Goal: Task Accomplishment & Management: Complete application form

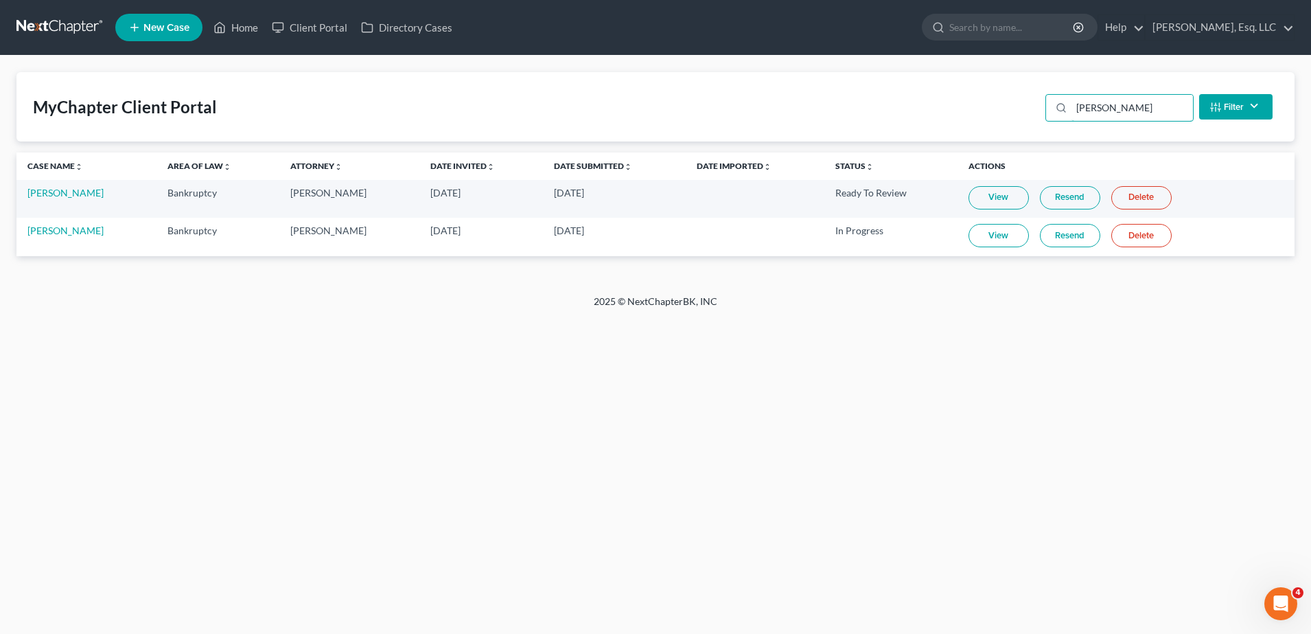
drag, startPoint x: 1114, startPoint y: 109, endPoint x: 830, endPoint y: 119, distance: 284.4
click at [830, 119] on div "MyChapter Client Portal [PERSON_NAME] Filter Status Filter... Invited In Progre…" at bounding box center [655, 106] width 1279 height 69
type input "[PERSON_NAME]"
click at [92, 242] on td "[PERSON_NAME]" at bounding box center [85, 237] width 138 height 38
click at [88, 232] on link "[PERSON_NAME]" at bounding box center [65, 231] width 76 height 12
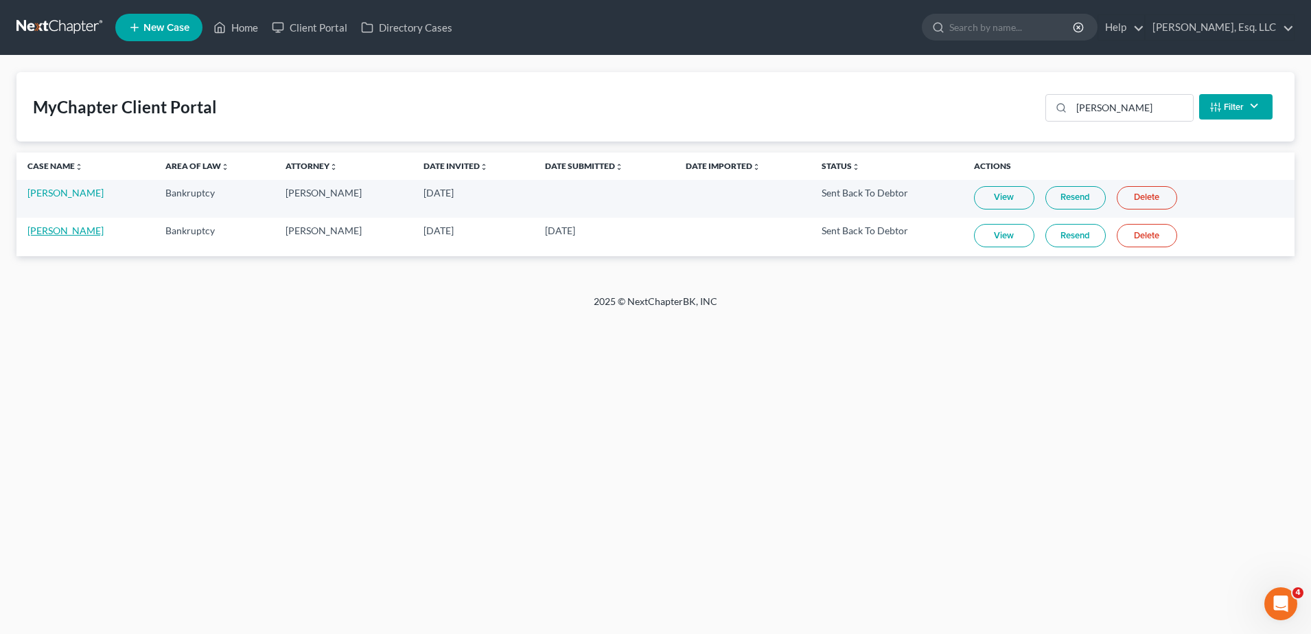
select select "4"
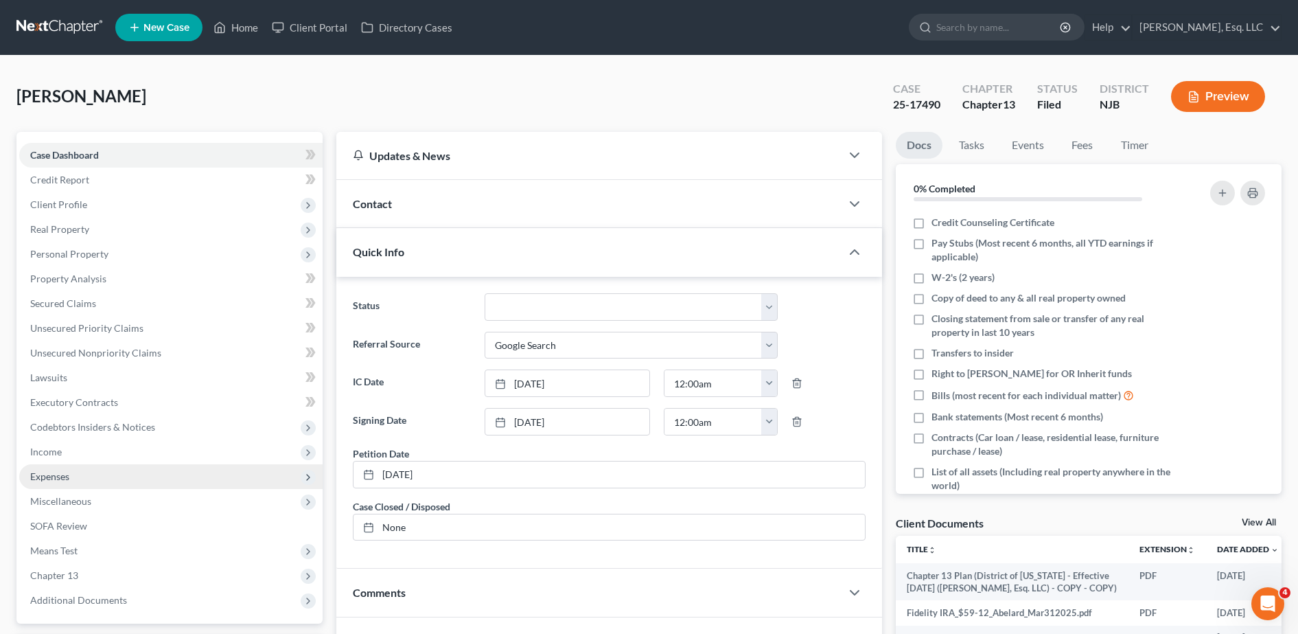
click at [100, 472] on span "Expenses" at bounding box center [170, 476] width 303 height 25
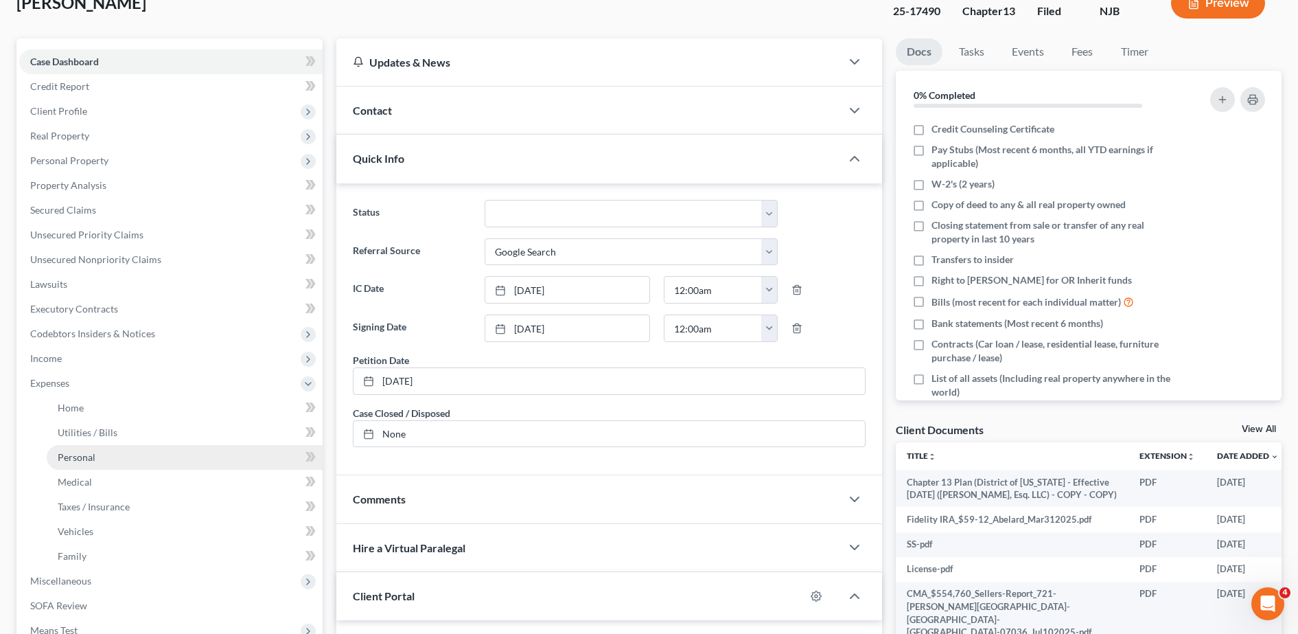
scroll to position [95, 0]
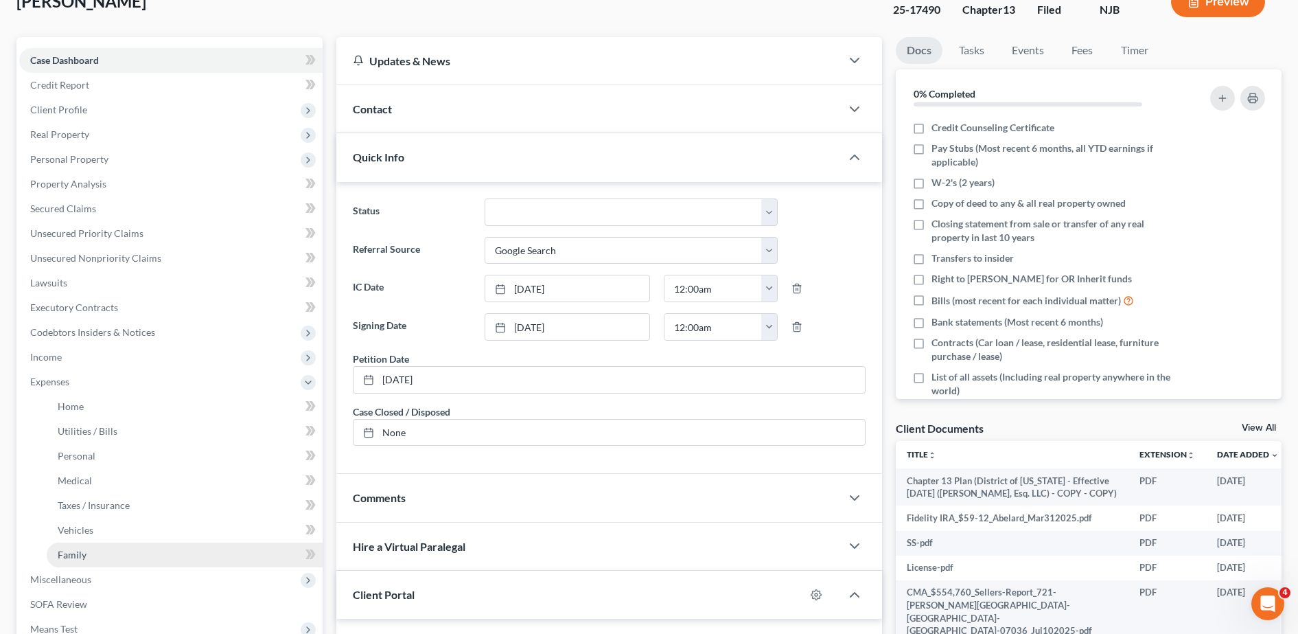
click at [119, 548] on link "Family" at bounding box center [185, 554] width 276 height 25
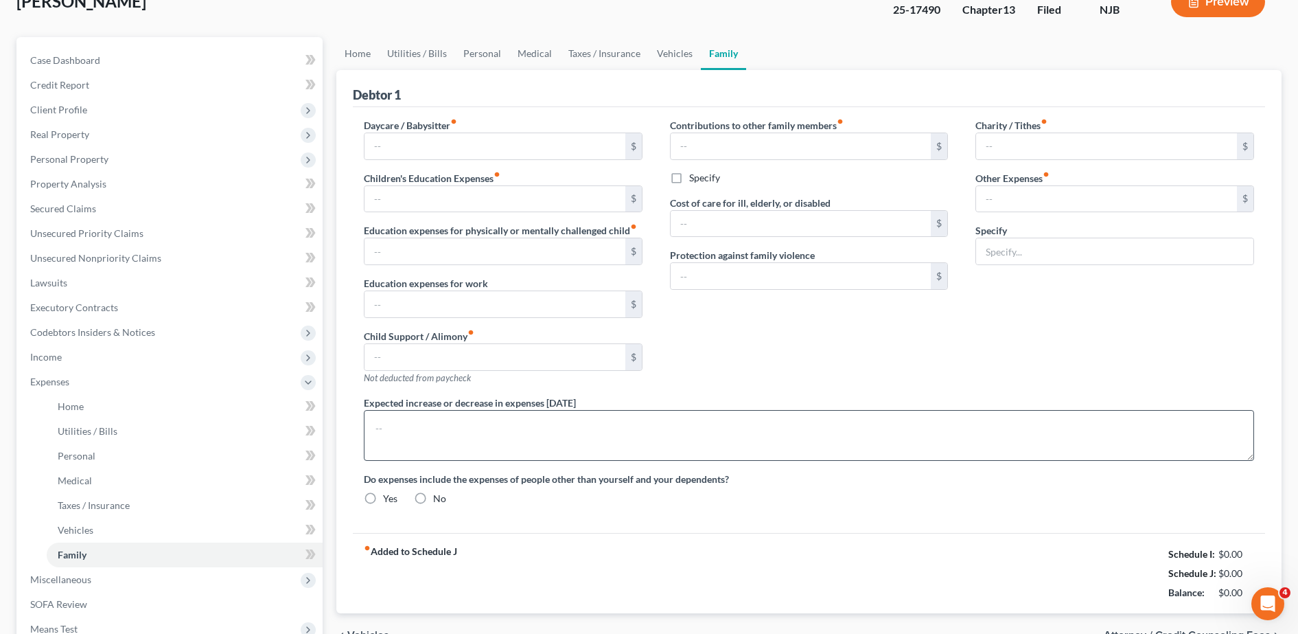
scroll to position [59, 0]
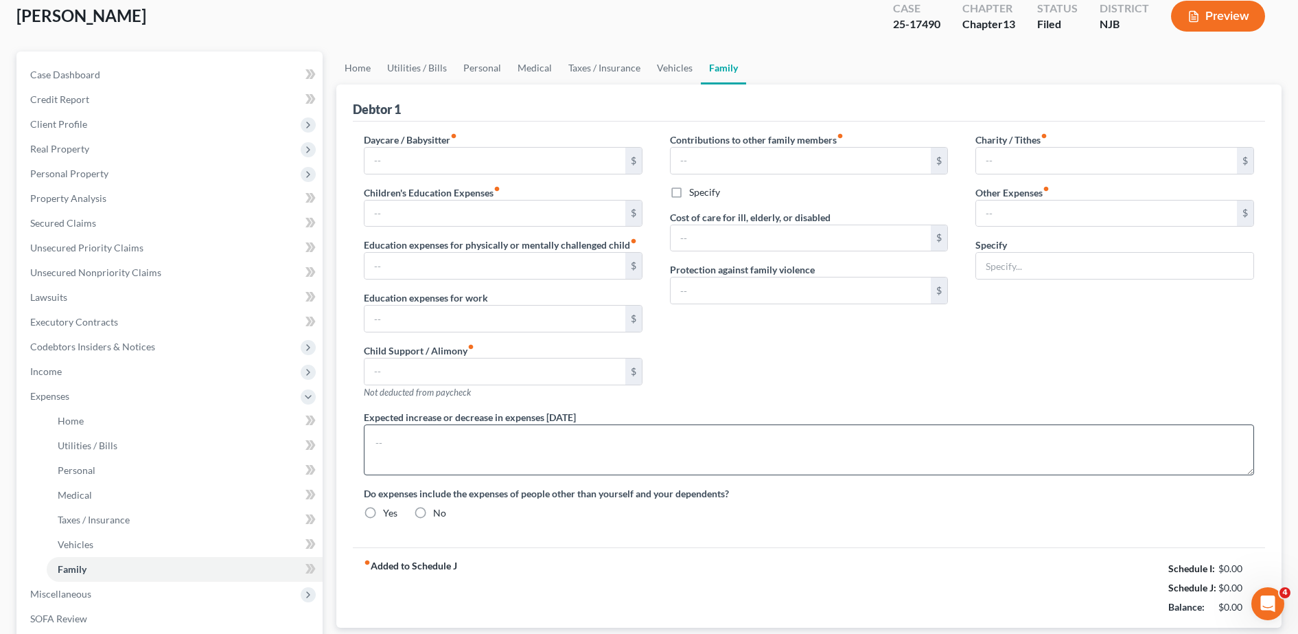
type input "0.00"
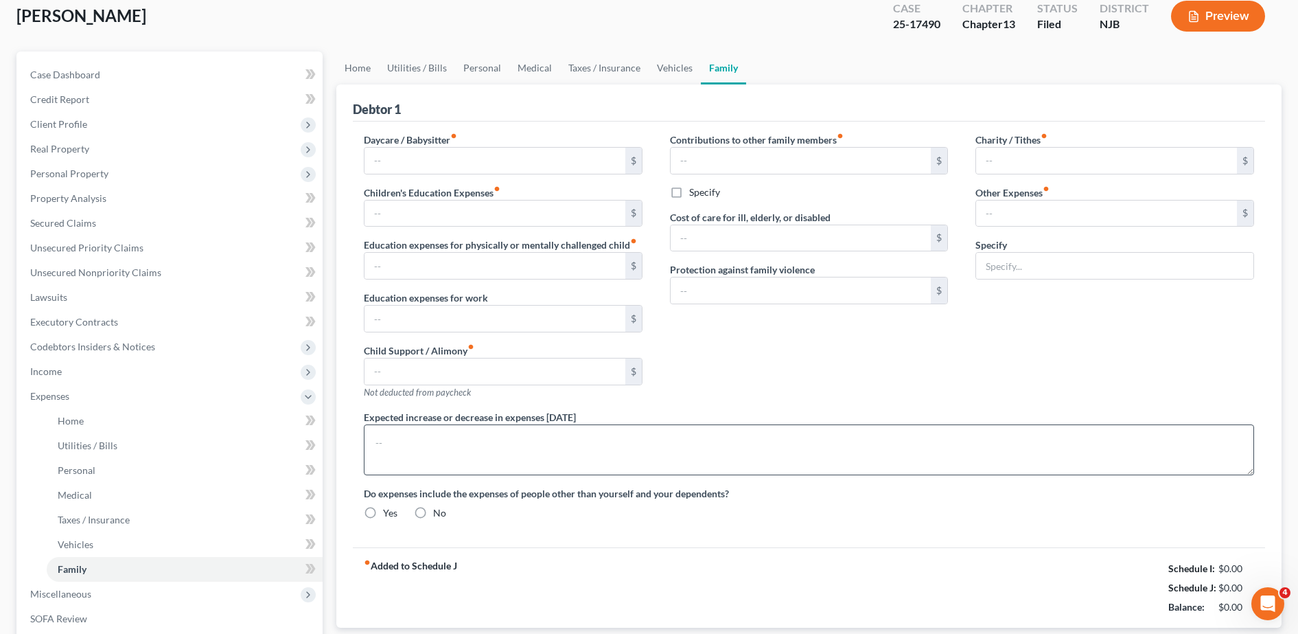
type input "0.00"
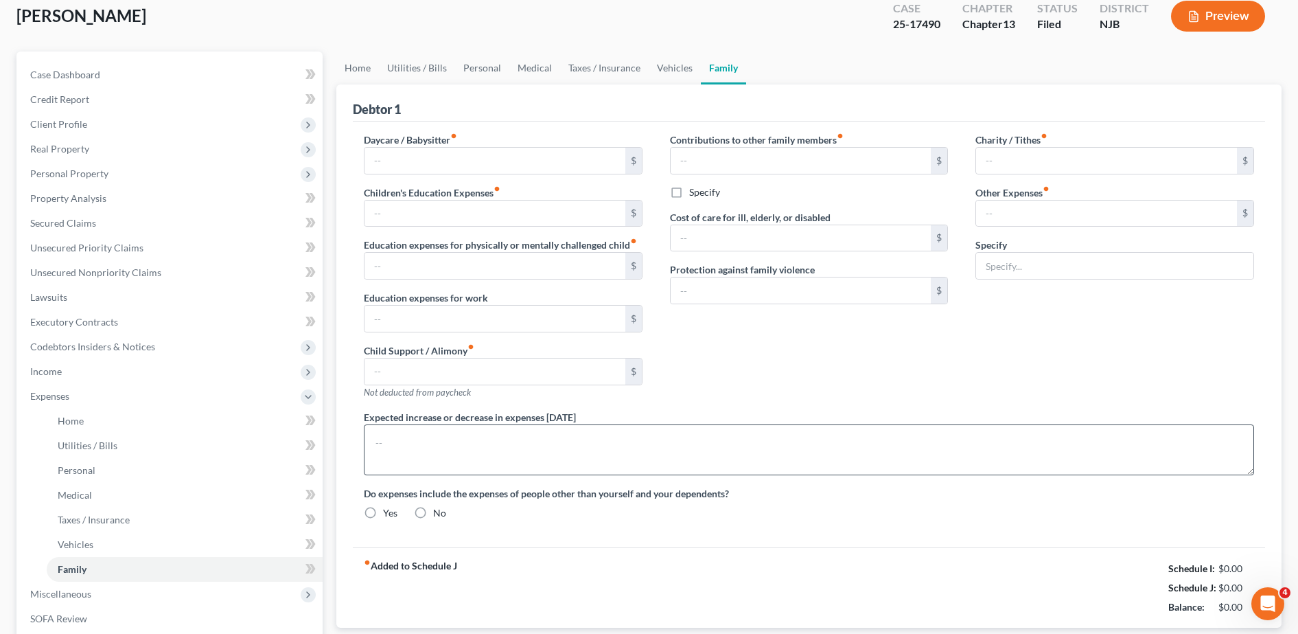
radio input "true"
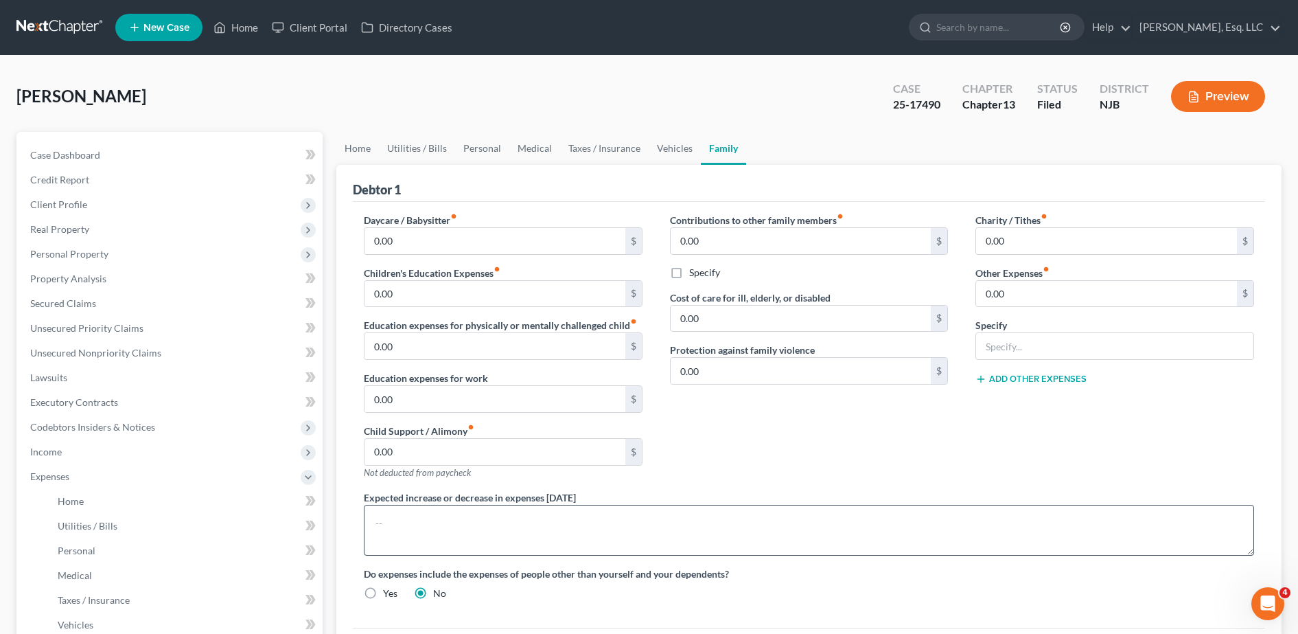
scroll to position [189, 0]
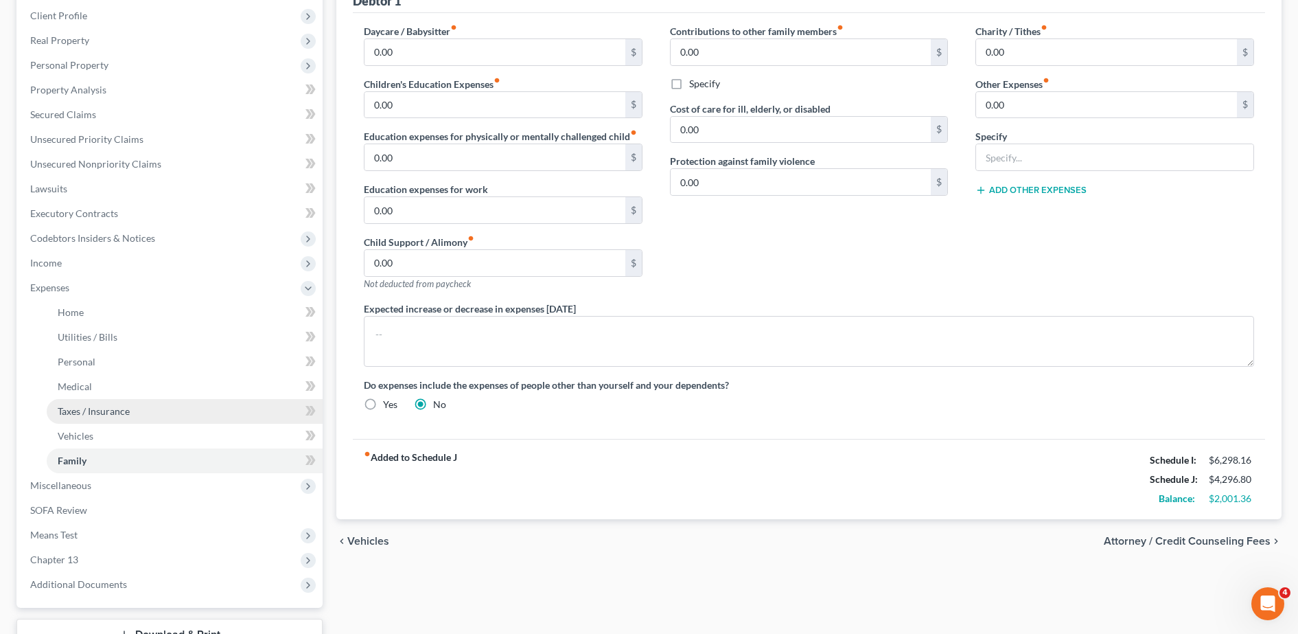
click at [133, 413] on link "Taxes / Insurance" at bounding box center [185, 411] width 276 height 25
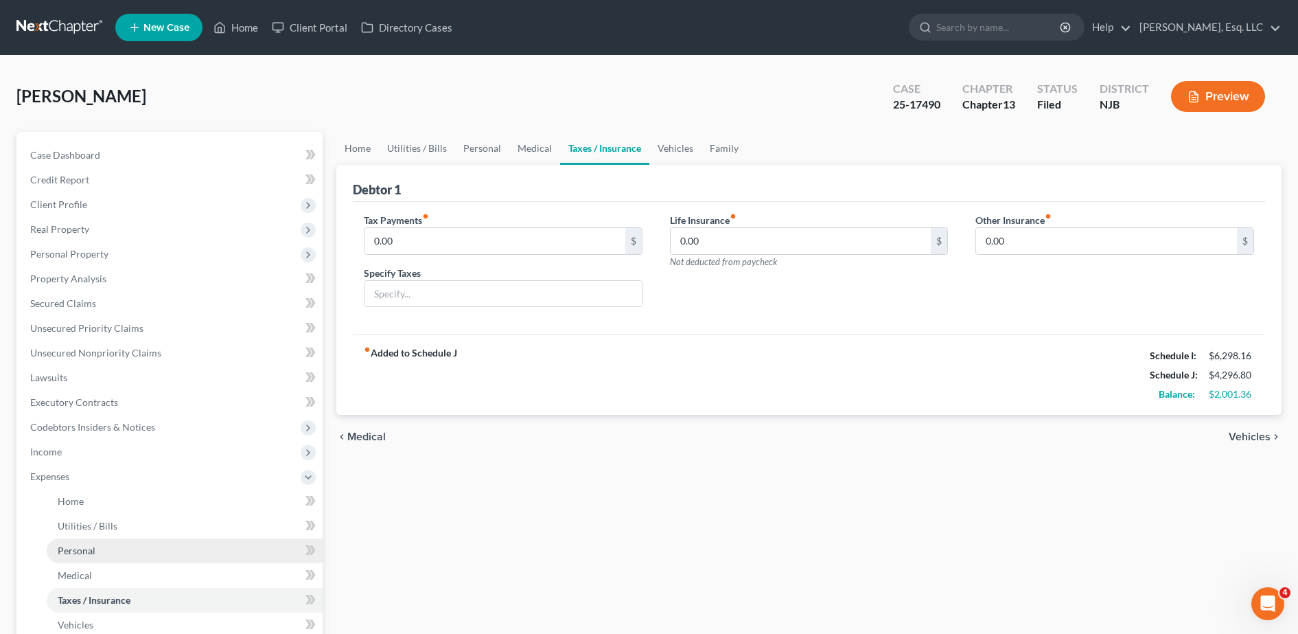
click at [118, 540] on link "Personal" at bounding box center [185, 550] width 276 height 25
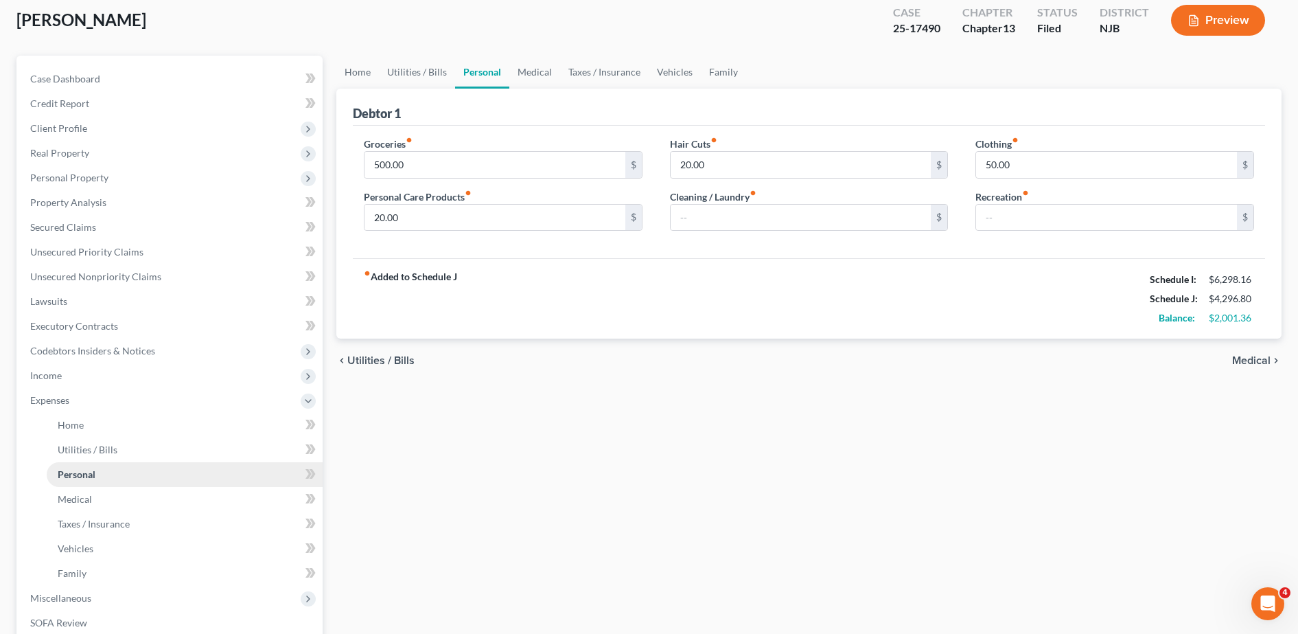
scroll to position [78, 0]
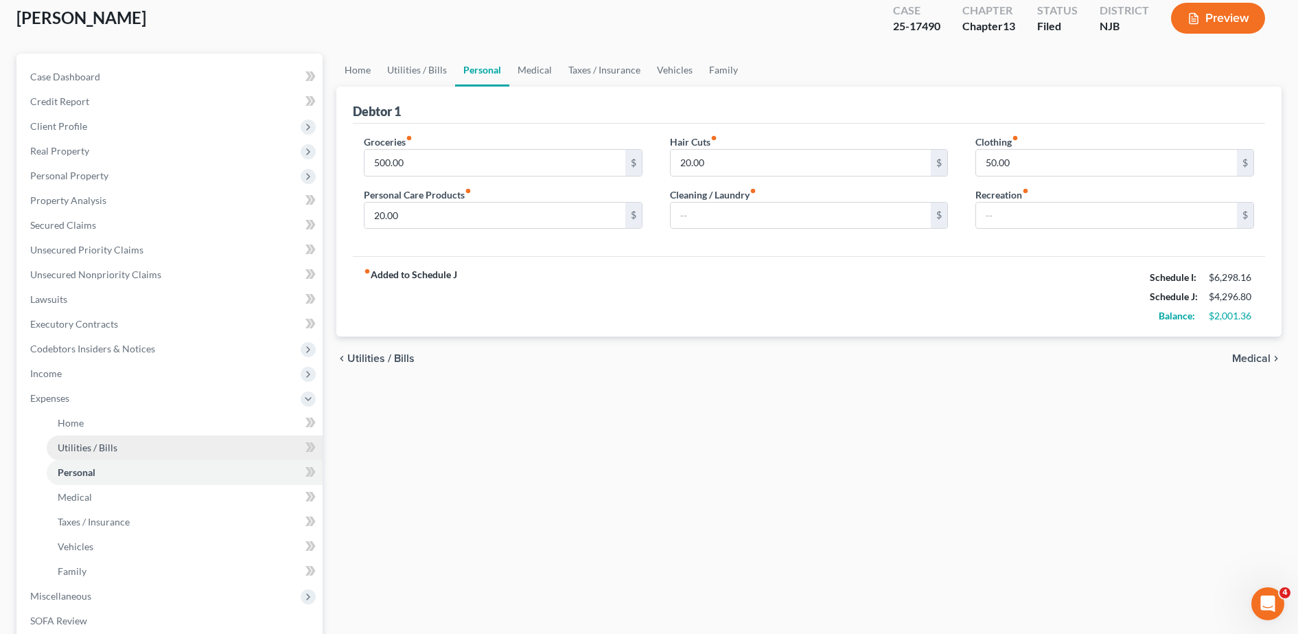
click at [123, 445] on link "Utilities / Bills" at bounding box center [185, 447] width 276 height 25
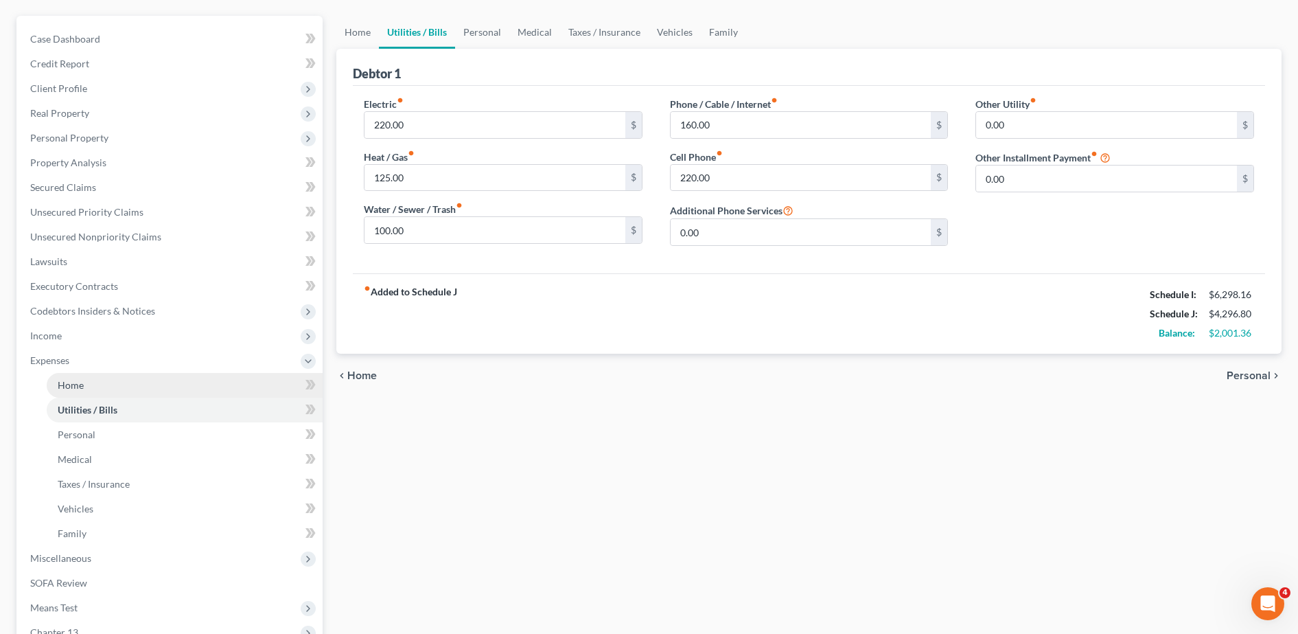
click at [125, 376] on link "Home" at bounding box center [185, 385] width 276 height 25
